Goal: Task Accomplishment & Management: Manage account settings

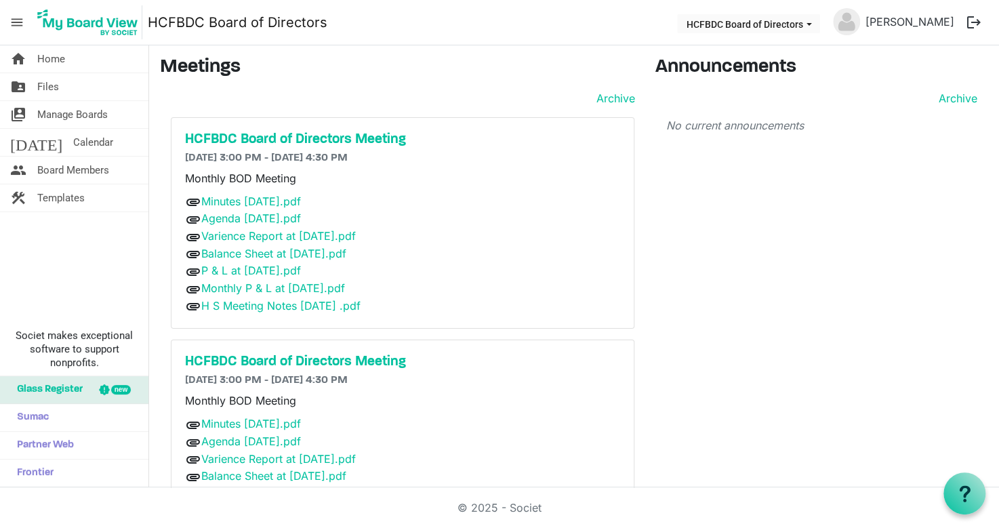
scroll to position [81, 0]
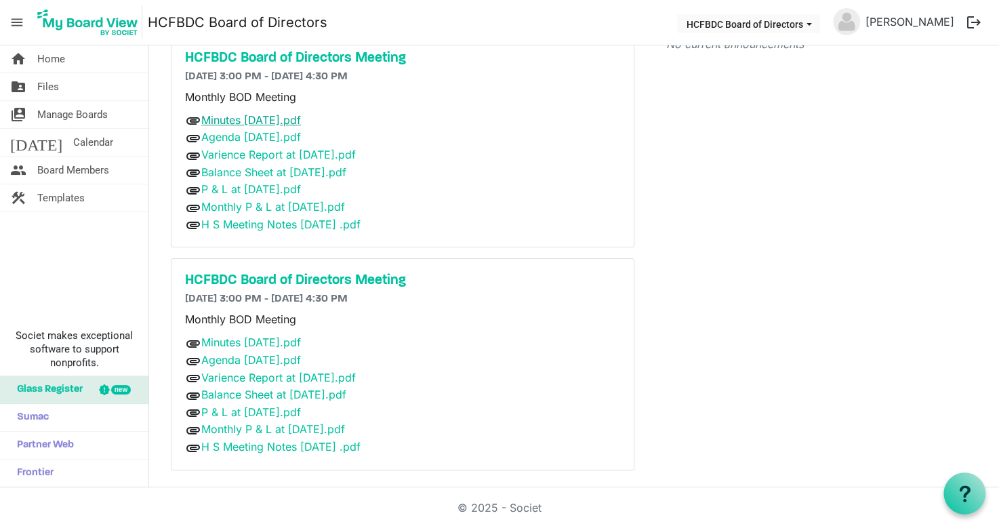
click at [262, 120] on link "Minutes [DATE].pdf" at bounding box center [251, 120] width 100 height 14
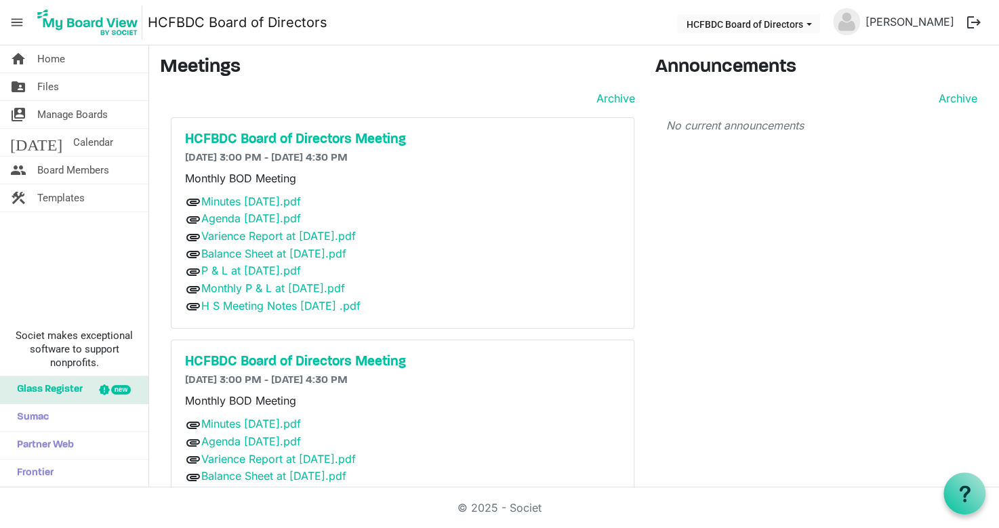
scroll to position [81, 0]
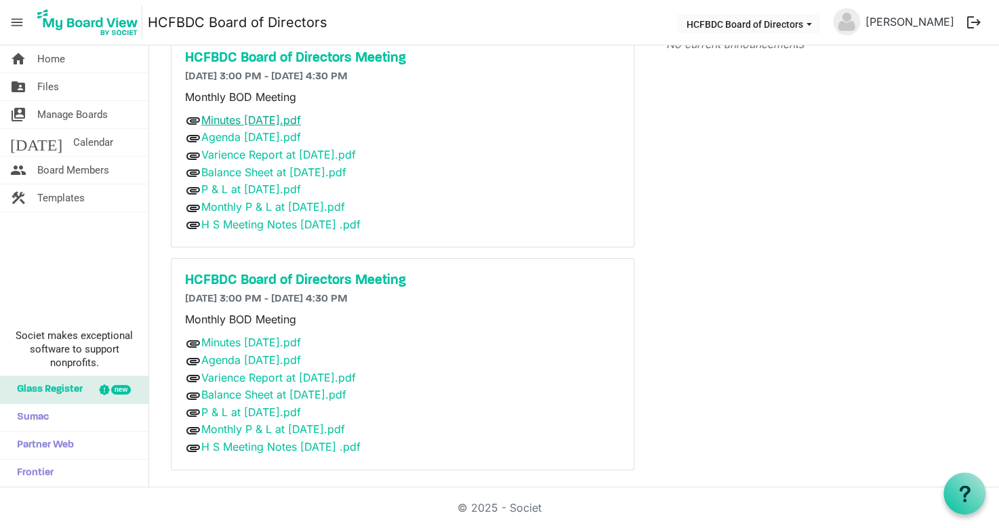
click at [248, 119] on link "Minutes [DATE].pdf" at bounding box center [251, 120] width 100 height 14
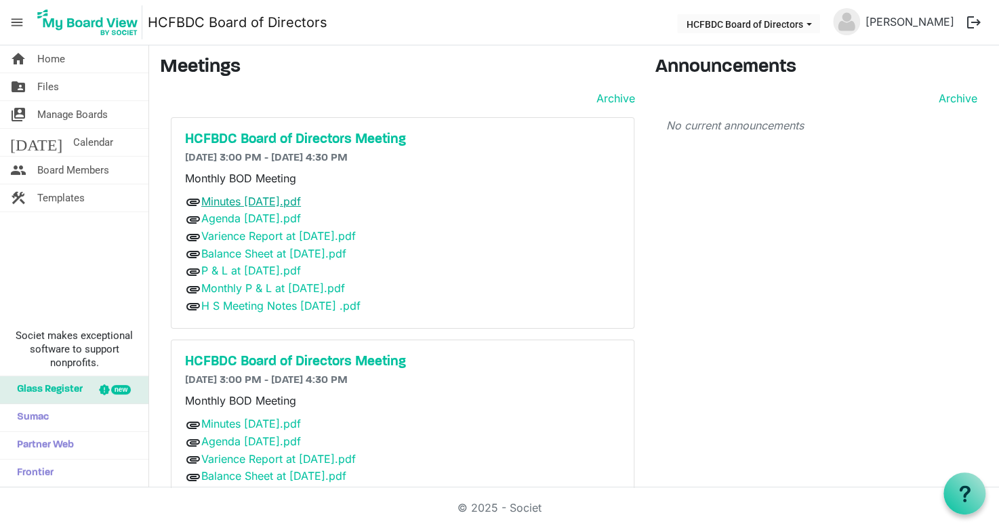
scroll to position [81, 0]
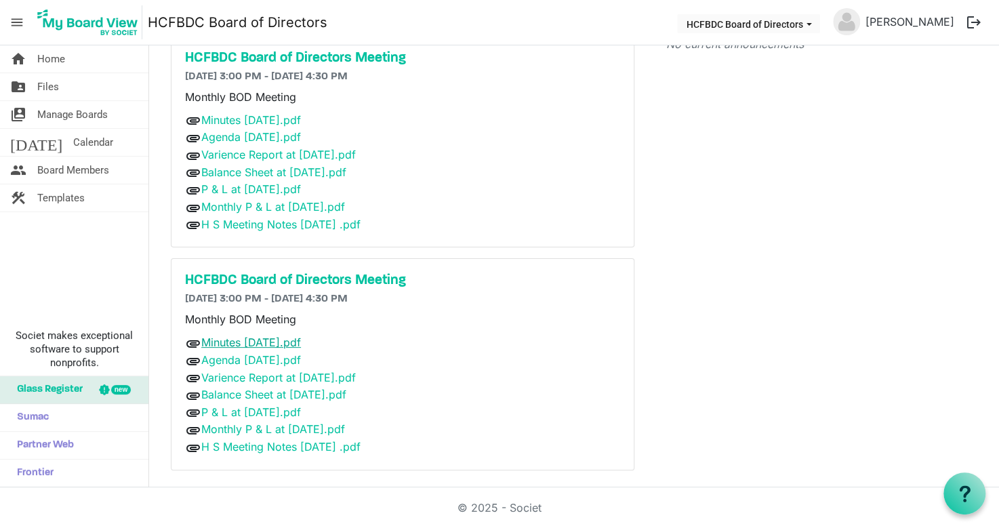
click at [245, 344] on link "Minutes [DATE].pdf" at bounding box center [251, 343] width 100 height 14
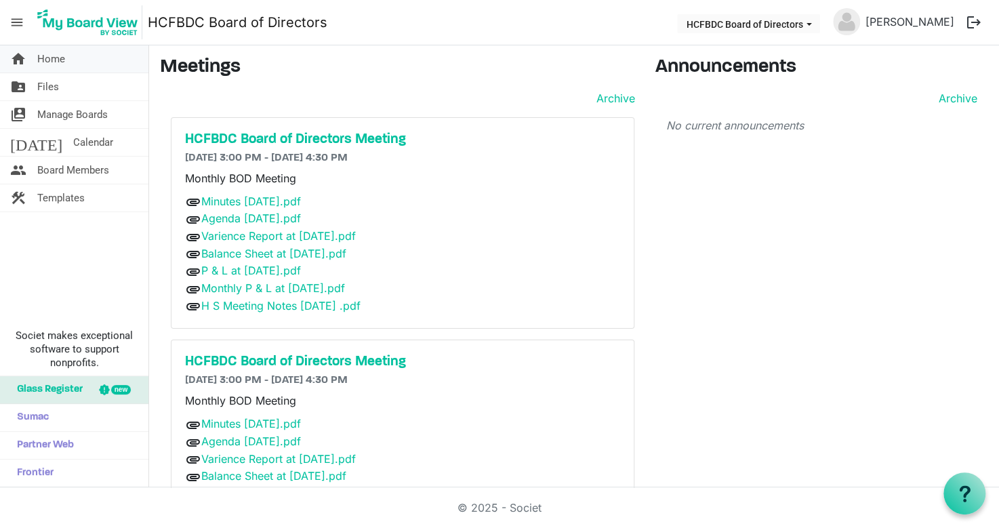
click at [46, 60] on span "Home" at bounding box center [51, 58] width 28 height 27
click at [61, 70] on span "Home" at bounding box center [51, 58] width 28 height 27
click at [61, 170] on span "Board Members" at bounding box center [73, 170] width 72 height 27
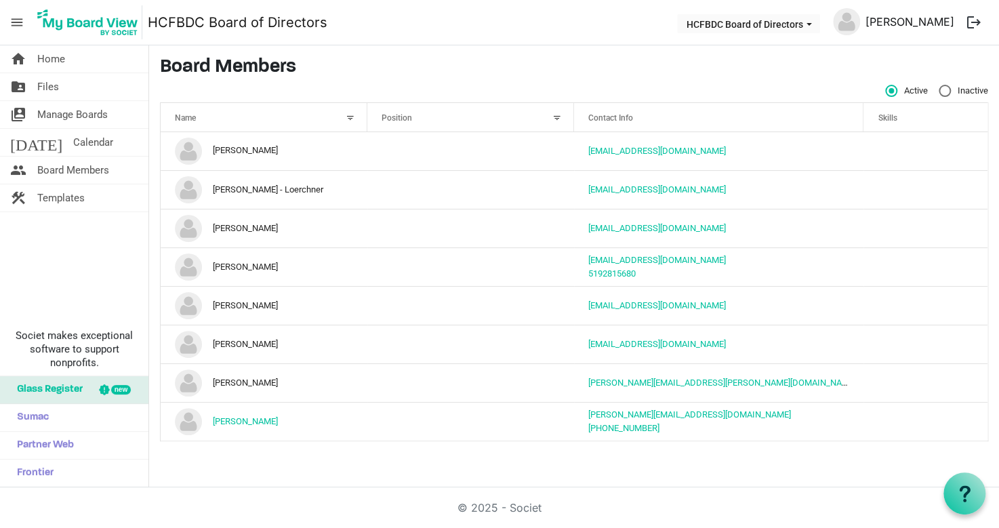
click at [890, 22] on link "[PERSON_NAME]" at bounding box center [910, 21] width 100 height 27
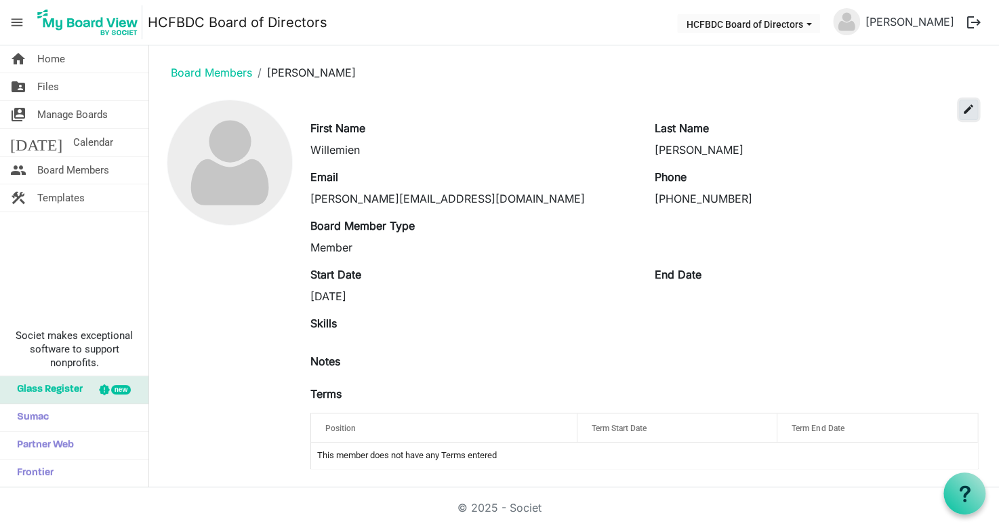
click at [963, 104] on span "edit" at bounding box center [969, 109] width 12 height 12
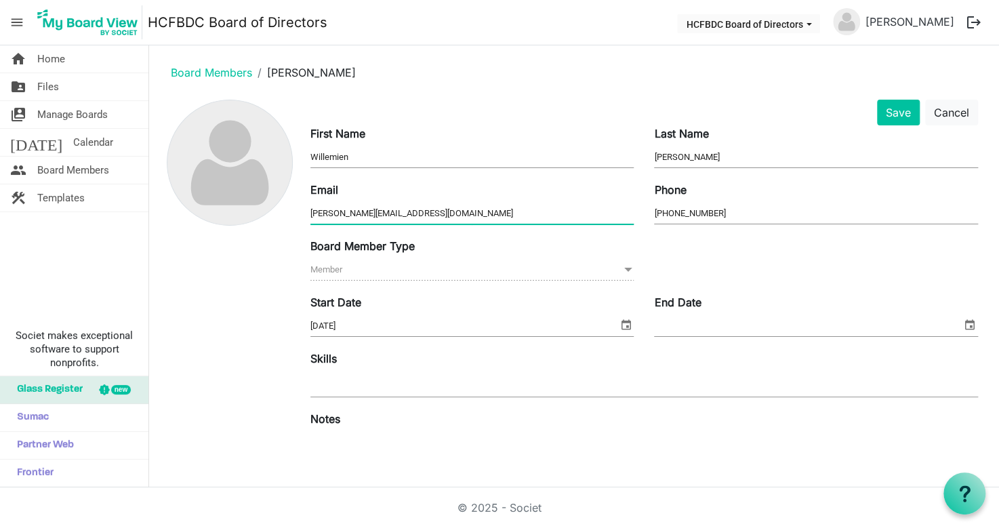
drag, startPoint x: 437, startPoint y: 216, endPoint x: 230, endPoint y: 202, distance: 206.5
click at [230, 202] on div "Save Cancel First Name [GEOGRAPHIC_DATA] Last Name [GEOGRAPHIC_DATA] Email [PER…" at bounding box center [574, 375] width 828 height 551
type input "k"
type input "designsbywillemien"
type input "Hof"
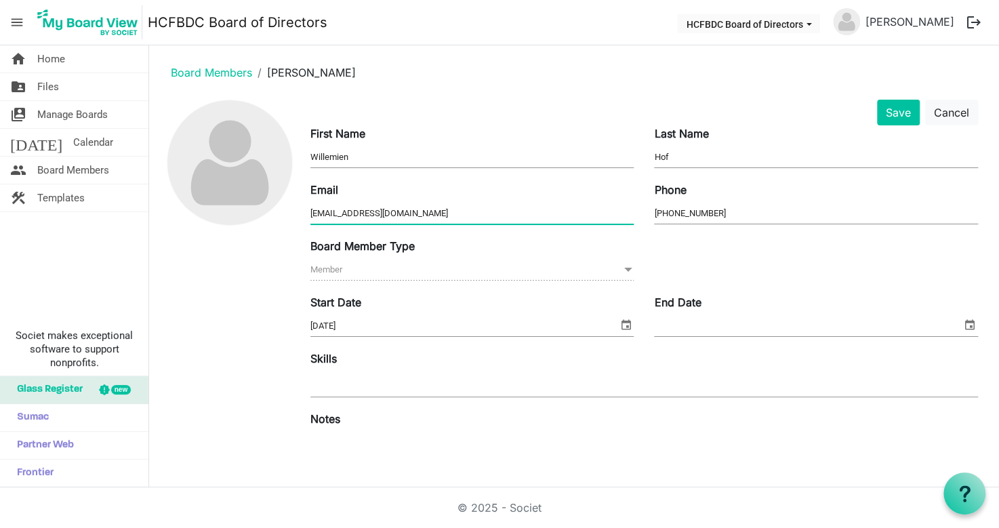
type input "designsbywillemien@gmail.com"
click at [720, 216] on input "519-955-3919" at bounding box center [816, 213] width 324 height 20
type input "519-955-3919"
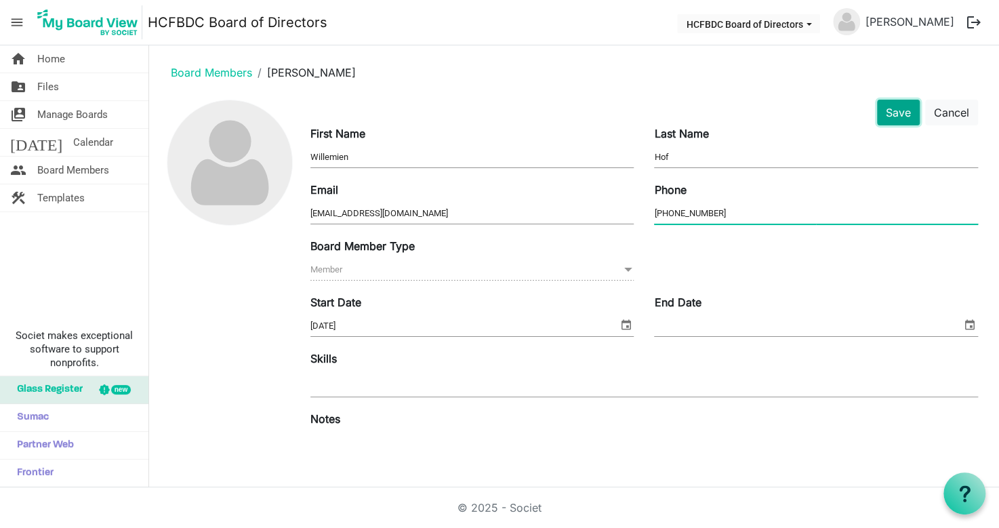
click at [888, 108] on button "Save" at bounding box center [898, 113] width 43 height 26
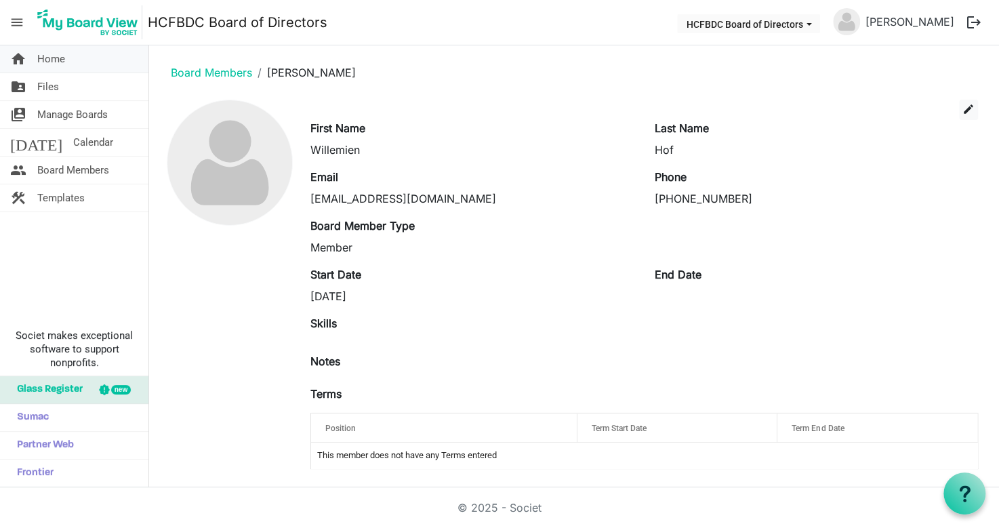
click at [52, 60] on span "Home" at bounding box center [51, 58] width 28 height 27
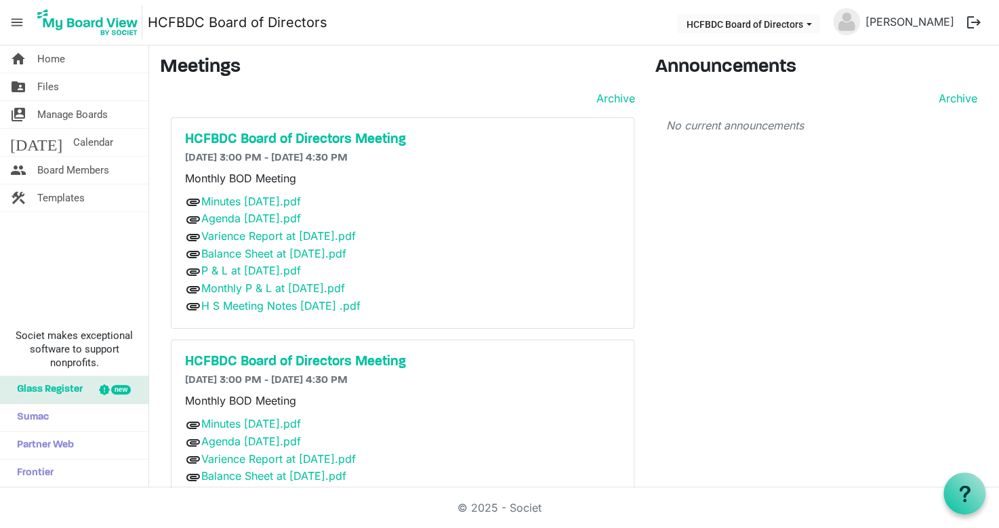
scroll to position [81, 0]
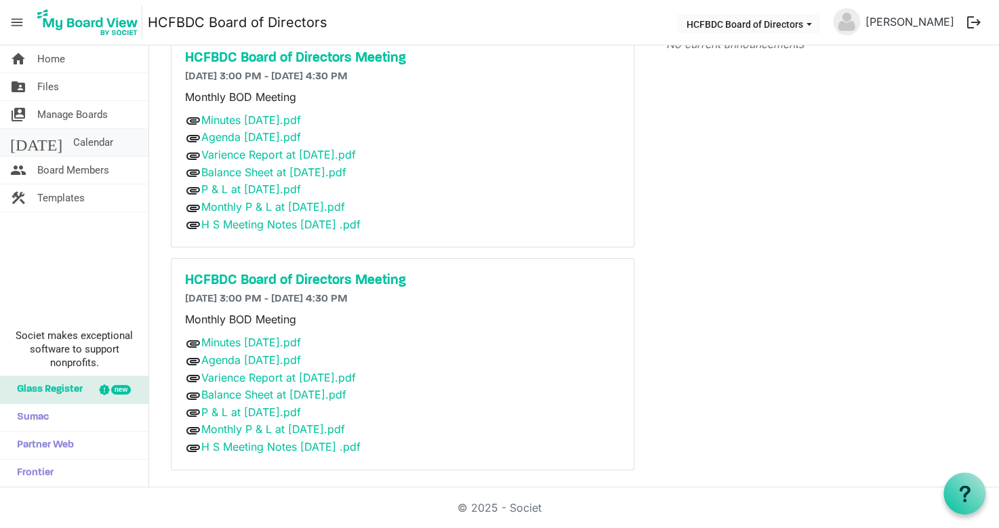
click at [73, 139] on span "Calendar" at bounding box center [93, 142] width 40 height 27
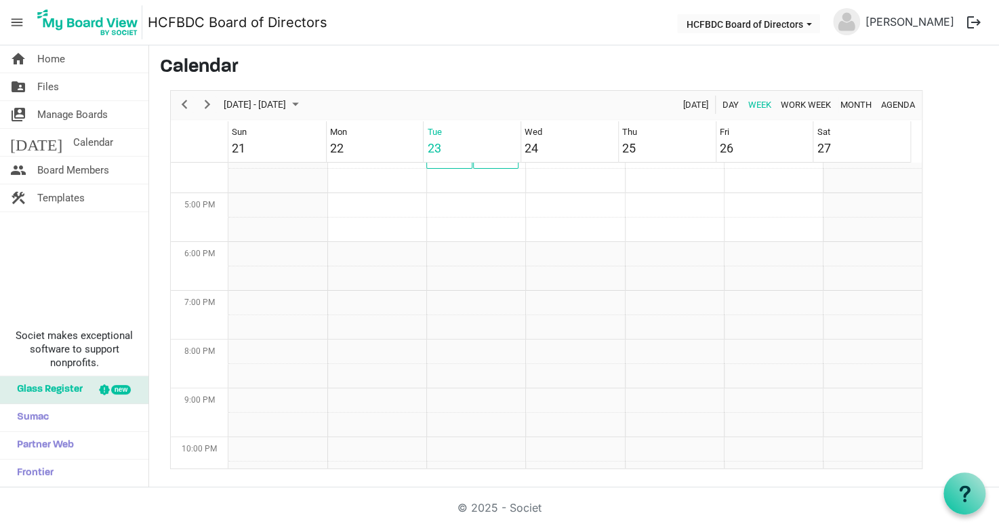
scroll to position [825, 0]
drag, startPoint x: 913, startPoint y: 312, endPoint x: 915, endPoint y: 339, distance: 27.2
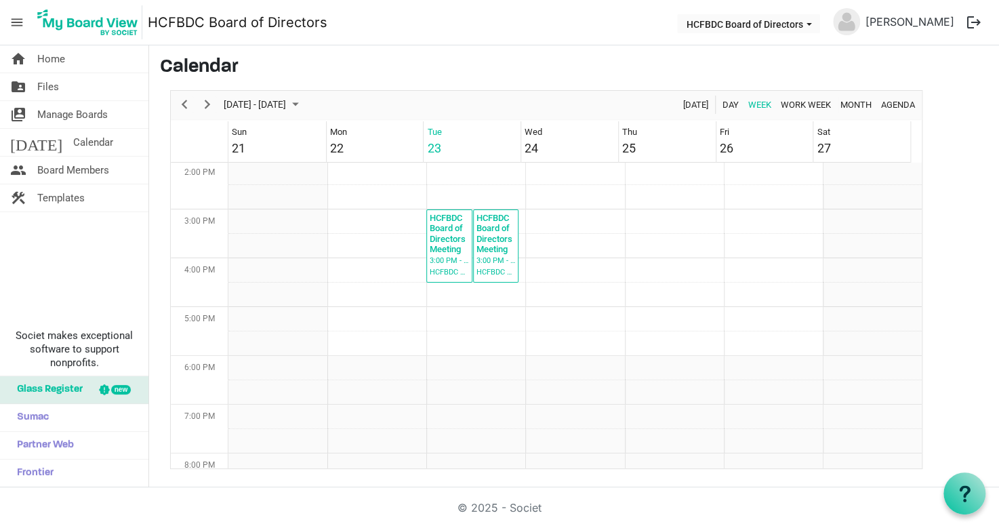
scroll to position [676, 0]
